Goal: Information Seeking & Learning: Learn about a topic

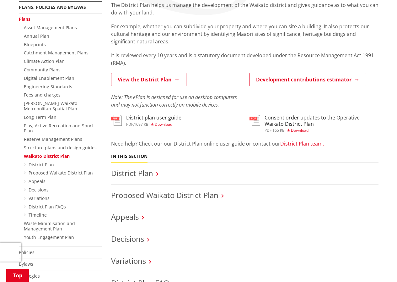
scroll to position [220, 0]
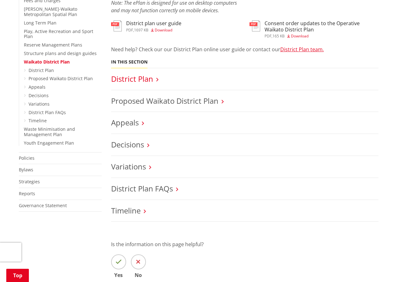
click at [148, 78] on link "District Plan" at bounding box center [132, 78] width 42 height 10
click at [128, 187] on link "District Plan FAQs" at bounding box center [142, 188] width 62 height 10
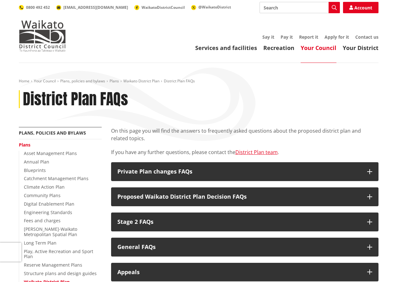
scroll to position [31, 0]
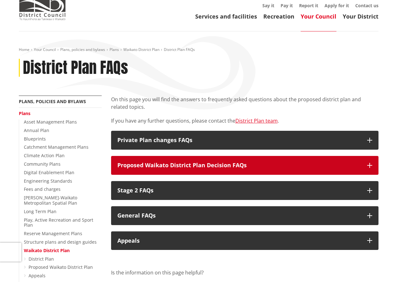
click at [370, 163] on icon "button" at bounding box center [369, 165] width 5 height 5
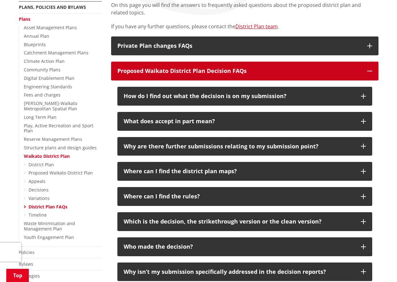
scroll to position [220, 0]
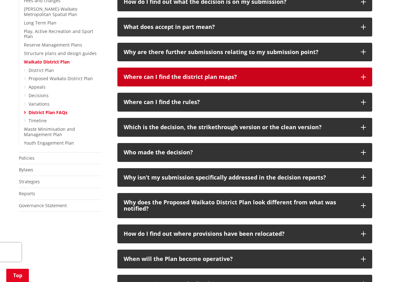
click at [363, 75] on icon "button" at bounding box center [363, 76] width 5 height 5
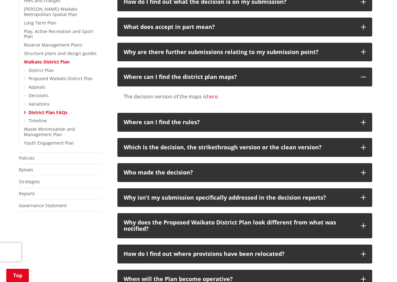
click at [208, 96] on link "here" at bounding box center [212, 96] width 11 height 7
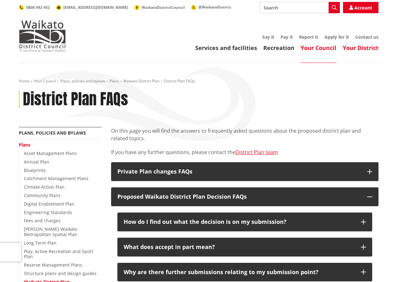
click at [365, 46] on link "Your District" at bounding box center [361, 48] width 36 height 8
